Goal: Obtain resource: Download file/media

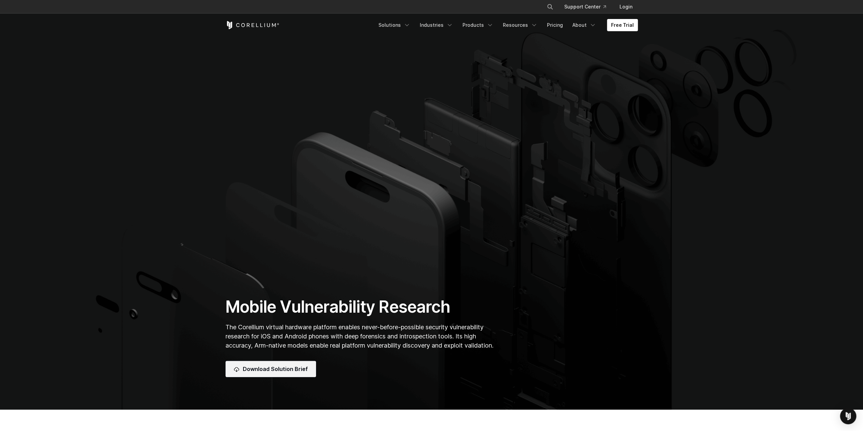
click at [265, 370] on span "Download Solution Brief" at bounding box center [275, 369] width 65 height 8
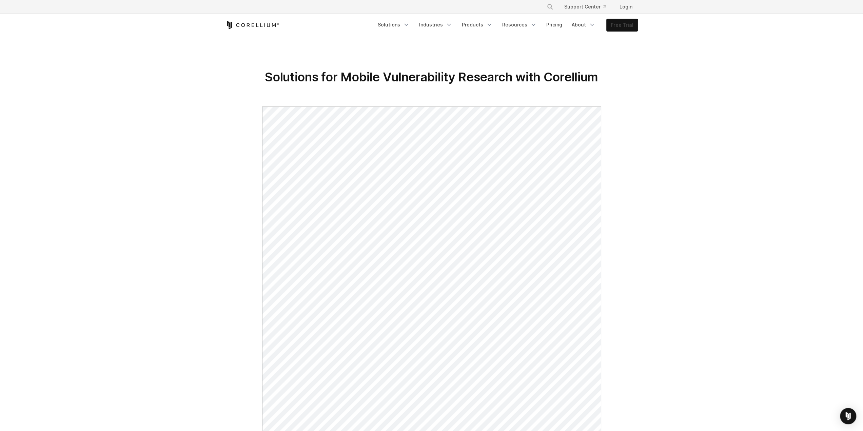
click at [627, 26] on link "Free Trial" at bounding box center [622, 25] width 31 height 12
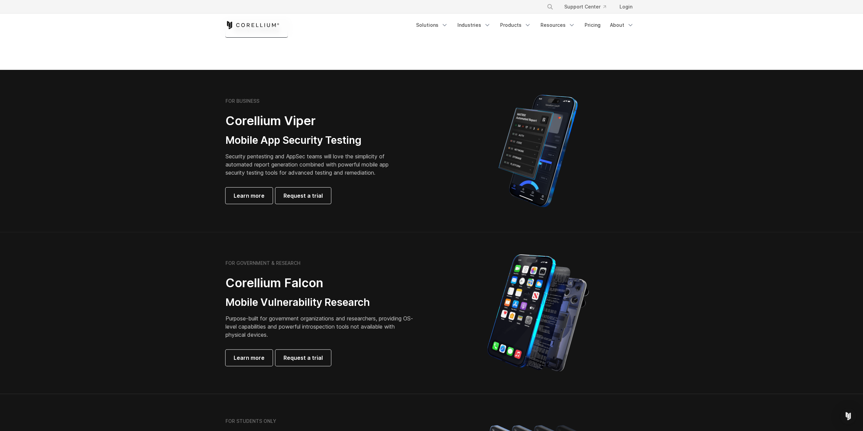
scroll to position [102, 0]
